Goal: Information Seeking & Learning: Learn about a topic

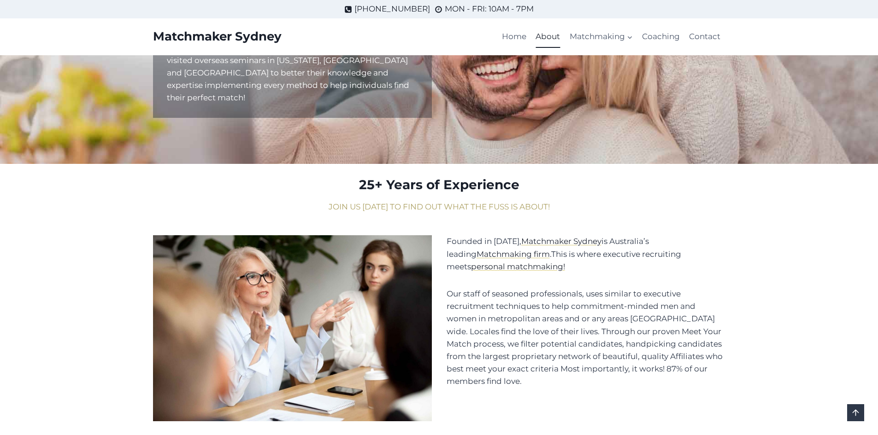
scroll to position [168, 0]
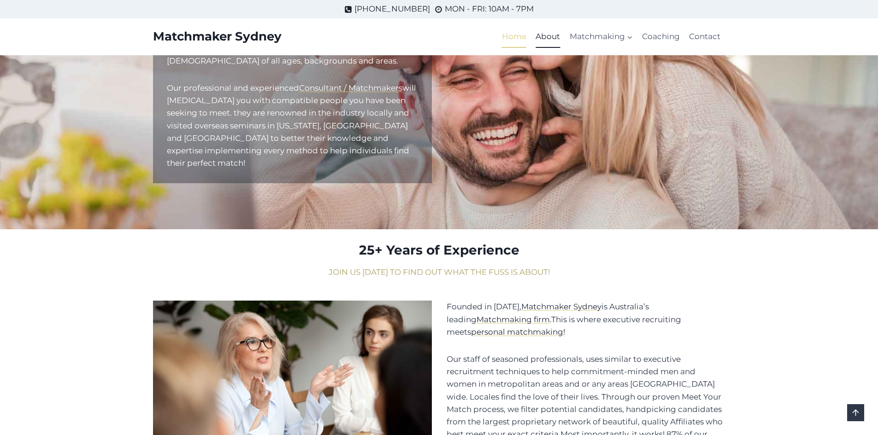
click at [509, 35] on link "Home" at bounding box center [514, 37] width 34 height 22
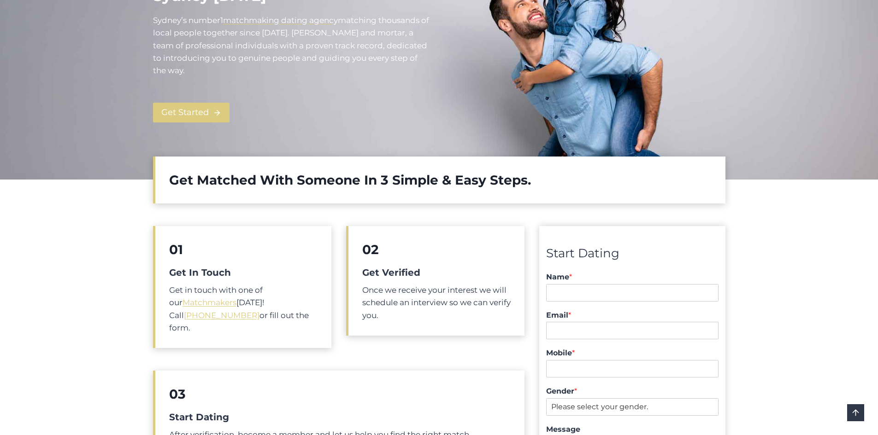
scroll to position [230, 0]
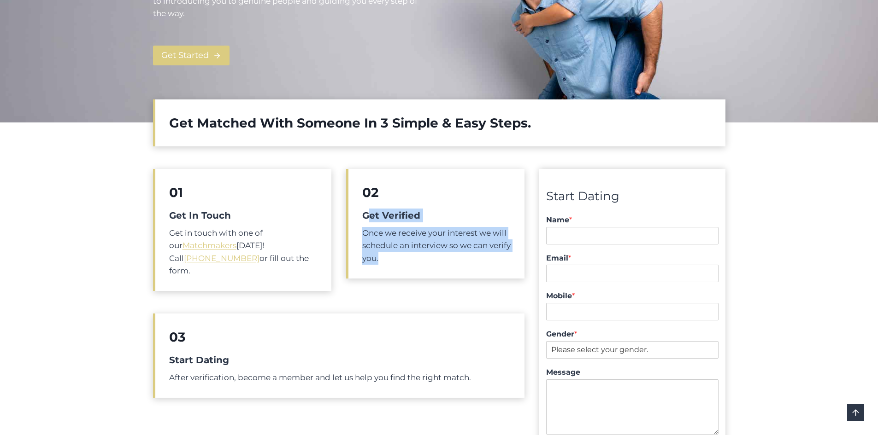
drag, startPoint x: 411, startPoint y: 256, endPoint x: 372, endPoint y: 219, distance: 53.5
click at [372, 219] on div "02 Get Verified Once we receive your interest we will schedule an interview so …" at bounding box center [435, 224] width 178 height 110
click at [420, 229] on p "Once we receive your interest we will schedule an interview so we can verify yo…" at bounding box center [436, 246] width 148 height 38
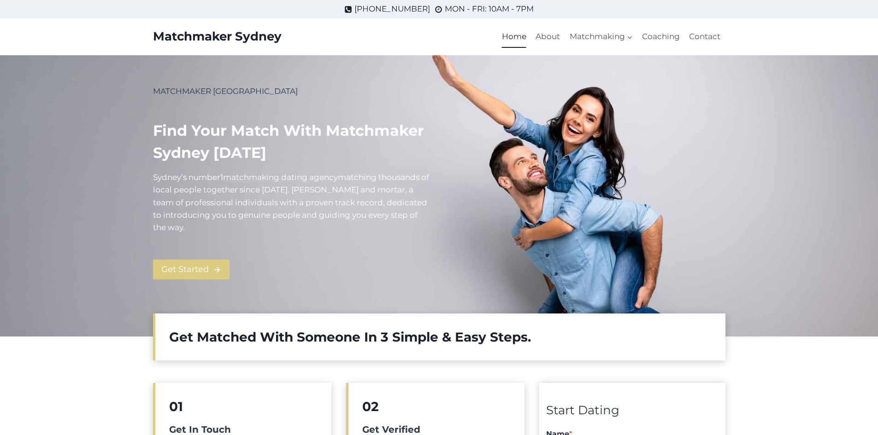
scroll to position [0, 0]
